Goal: Information Seeking & Learning: Learn about a topic

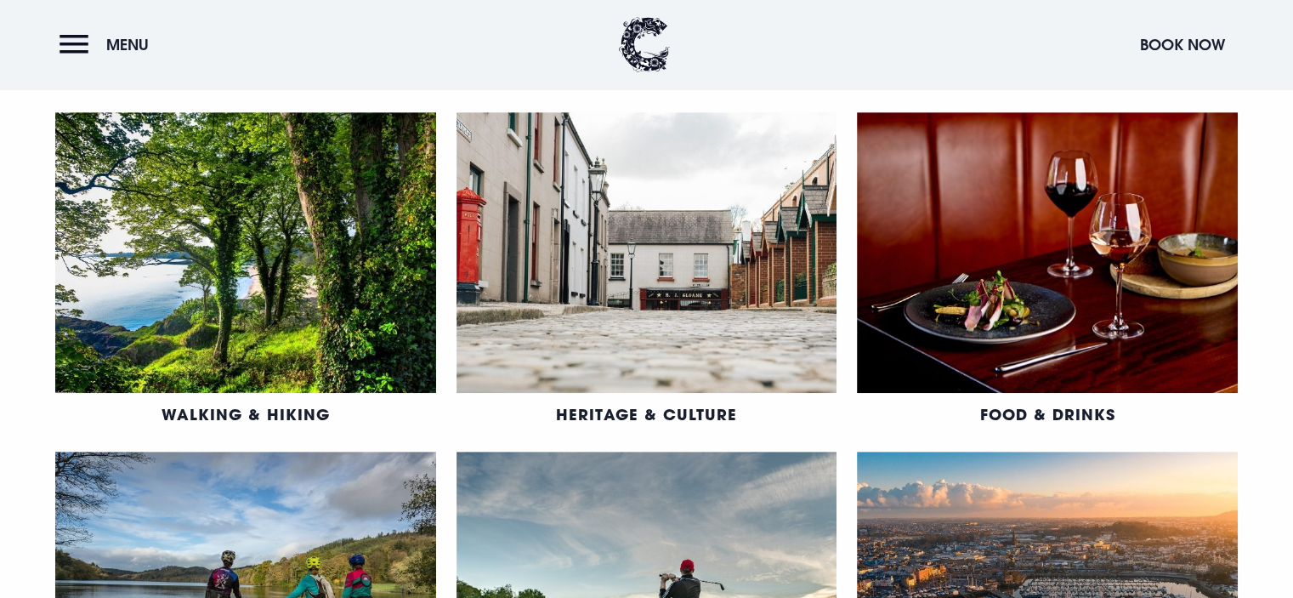
scroll to position [765, 0]
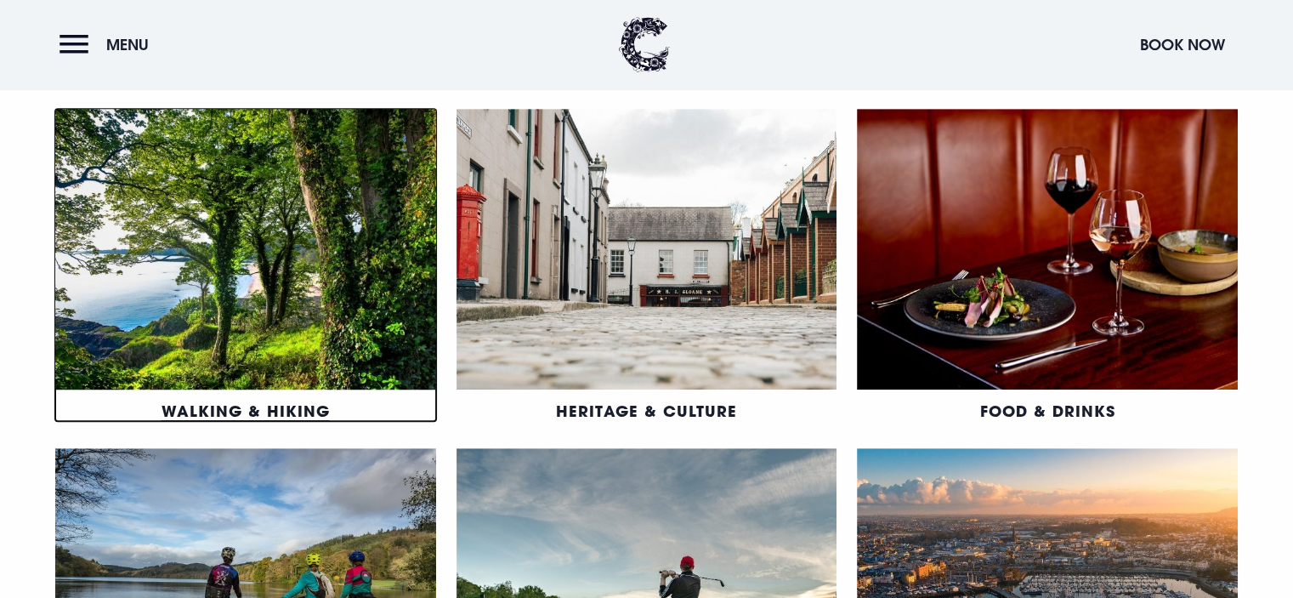
click at [265, 400] on link "Walking & Hiking" at bounding box center [246, 410] width 168 height 20
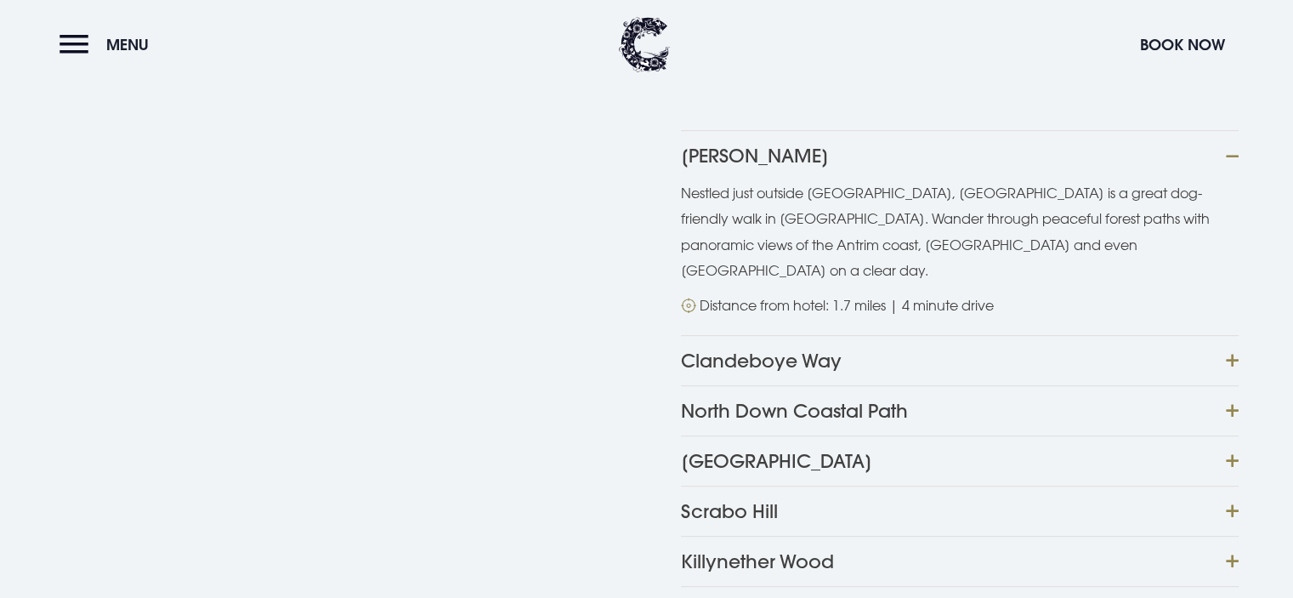
scroll to position [765, 0]
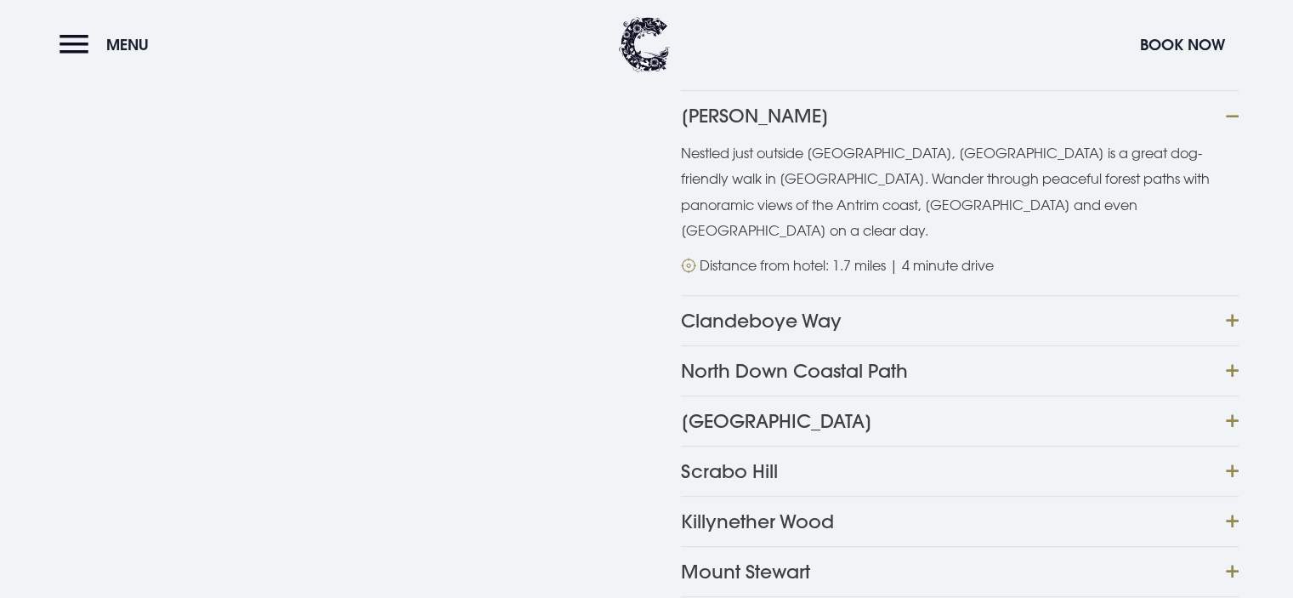
click at [741, 111] on button "Cairn Wood" at bounding box center [960, 115] width 558 height 50
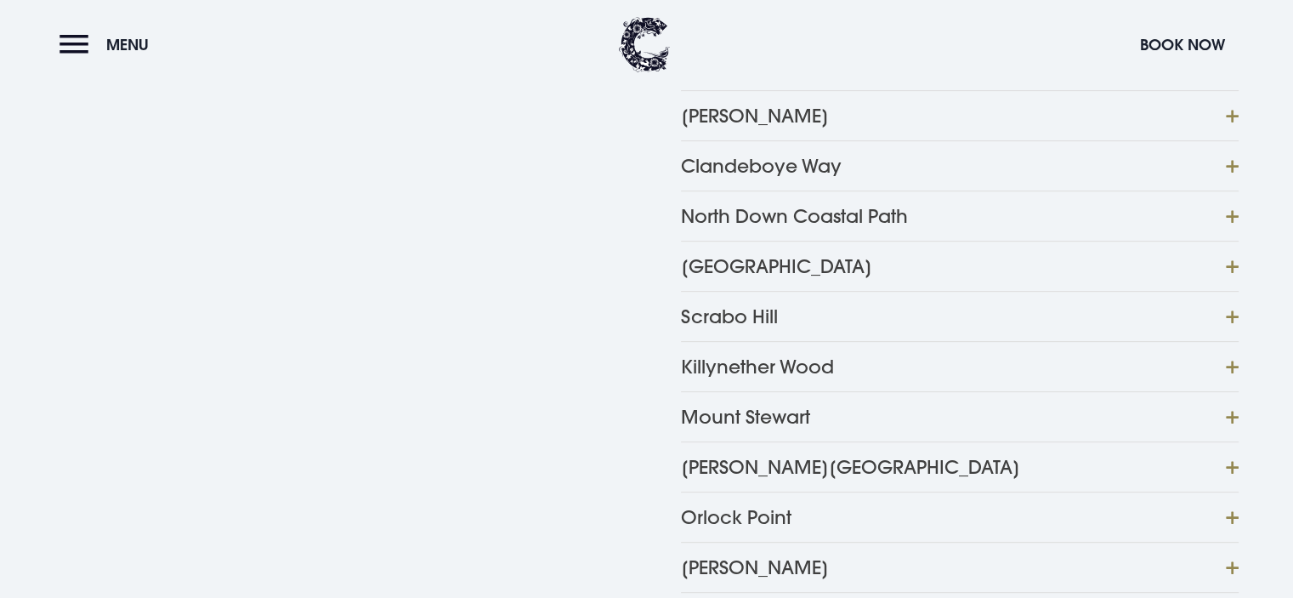
click at [741, 111] on button "Cairn Wood" at bounding box center [960, 115] width 558 height 50
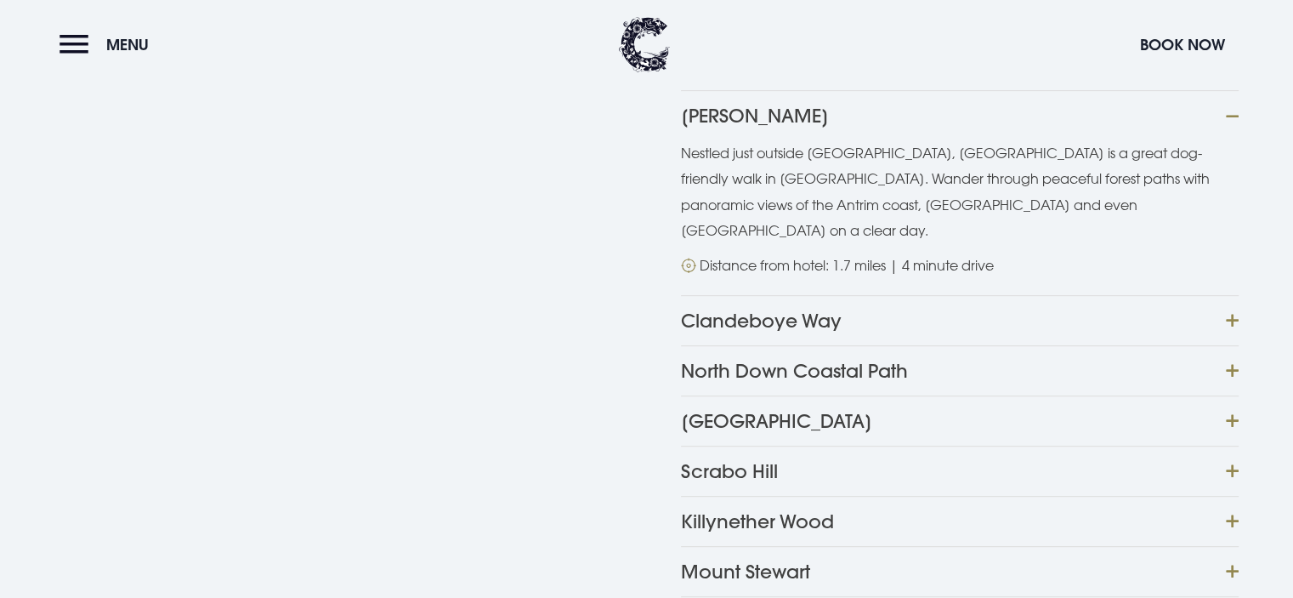
click at [746, 295] on button "Clandeboye Way" at bounding box center [960, 320] width 558 height 50
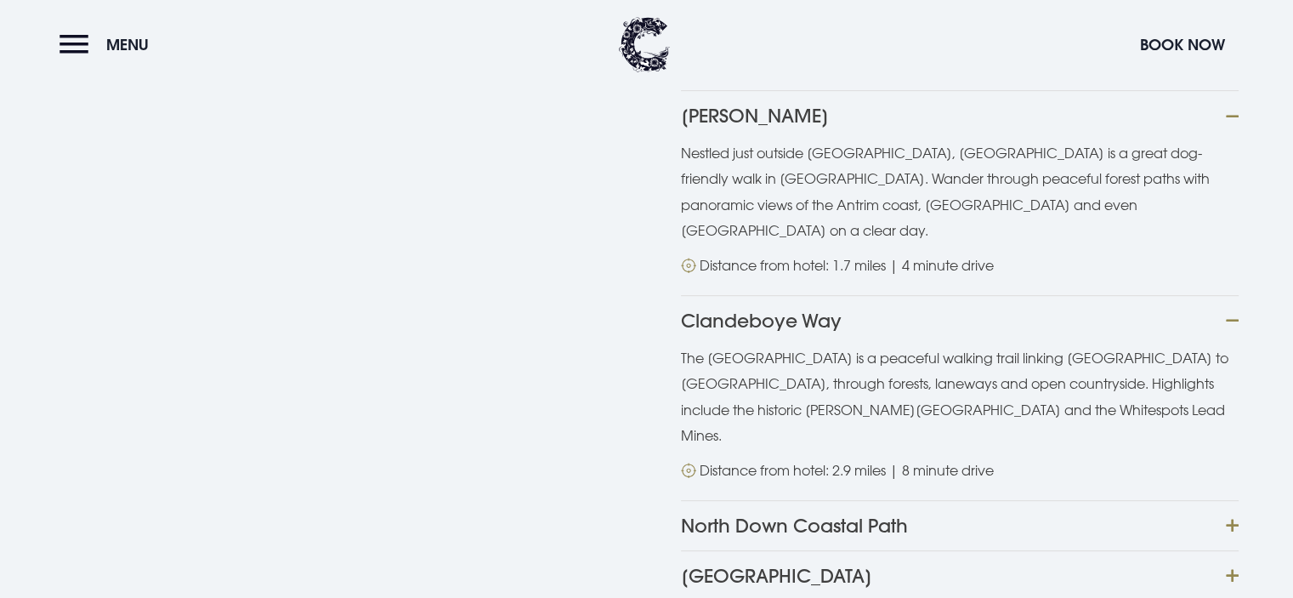
click at [825, 500] on button "North Down Coastal Path" at bounding box center [960, 525] width 558 height 50
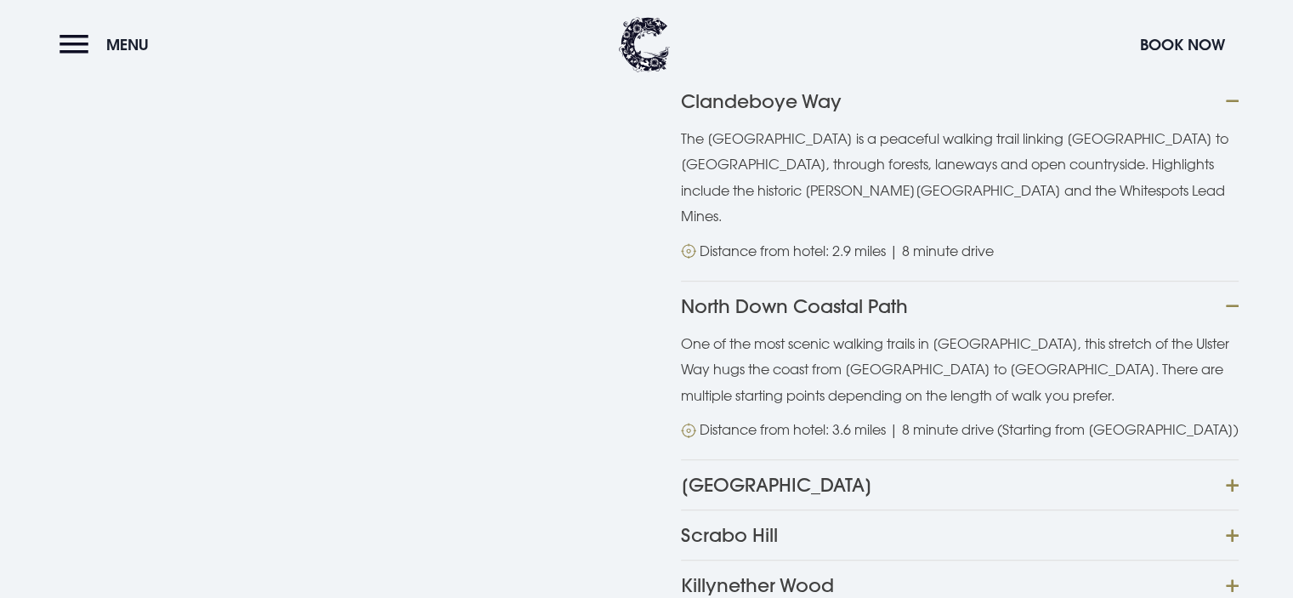
scroll to position [1020, 0]
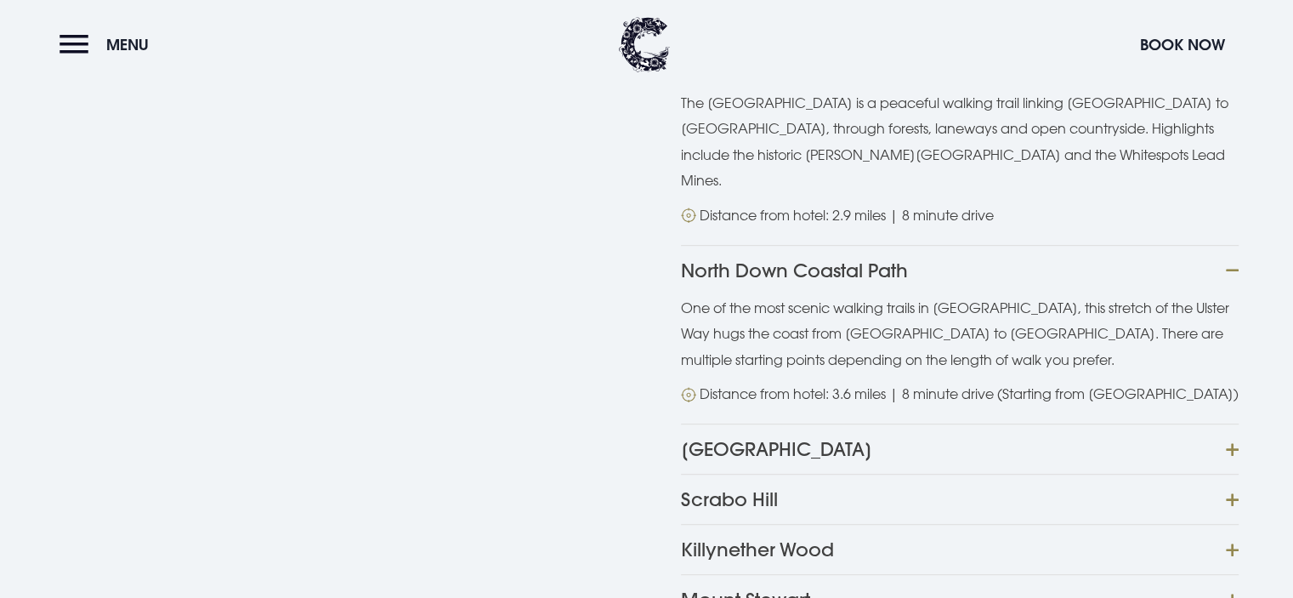
click at [876, 423] on button "Crawfordsburn Country Park" at bounding box center [960, 448] width 558 height 50
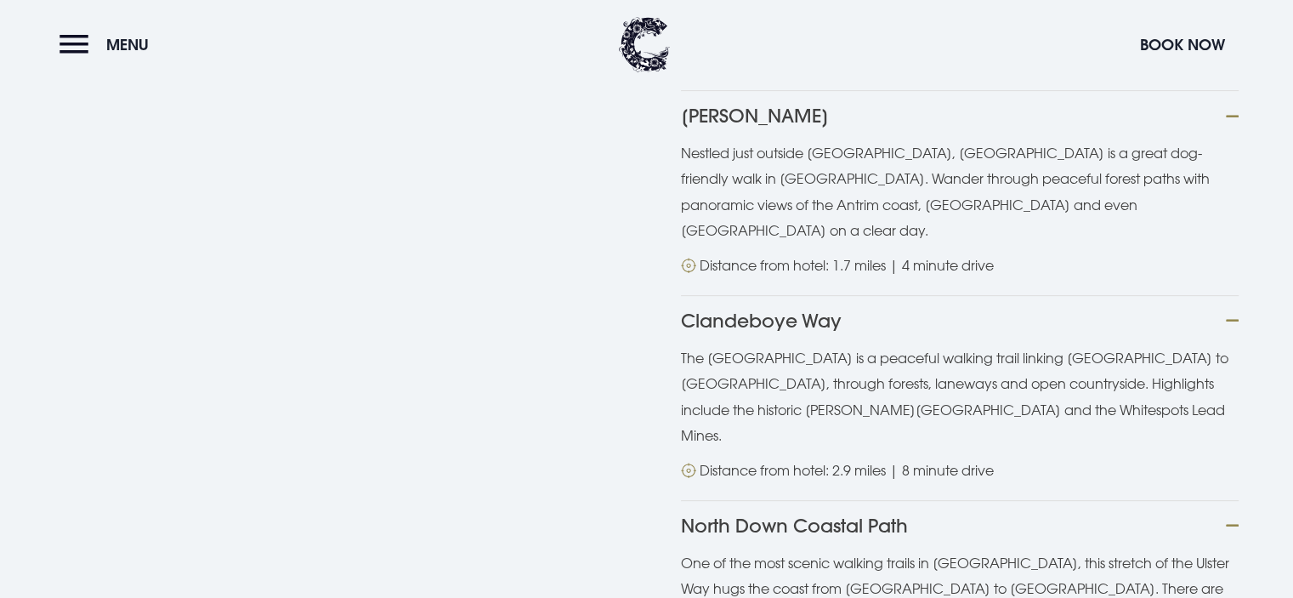
scroll to position [765, 0]
